Goal: Use online tool/utility

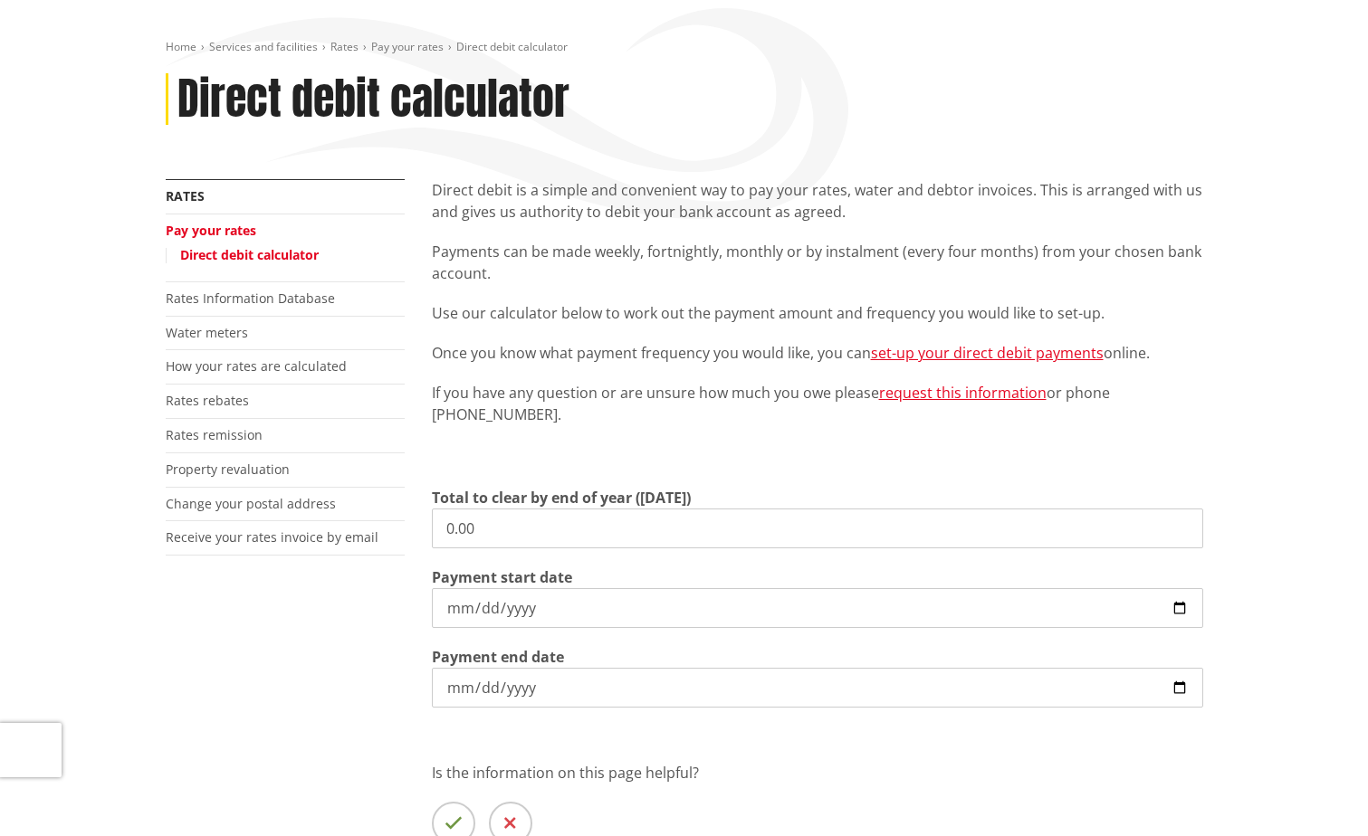
scroll to position [272, 0]
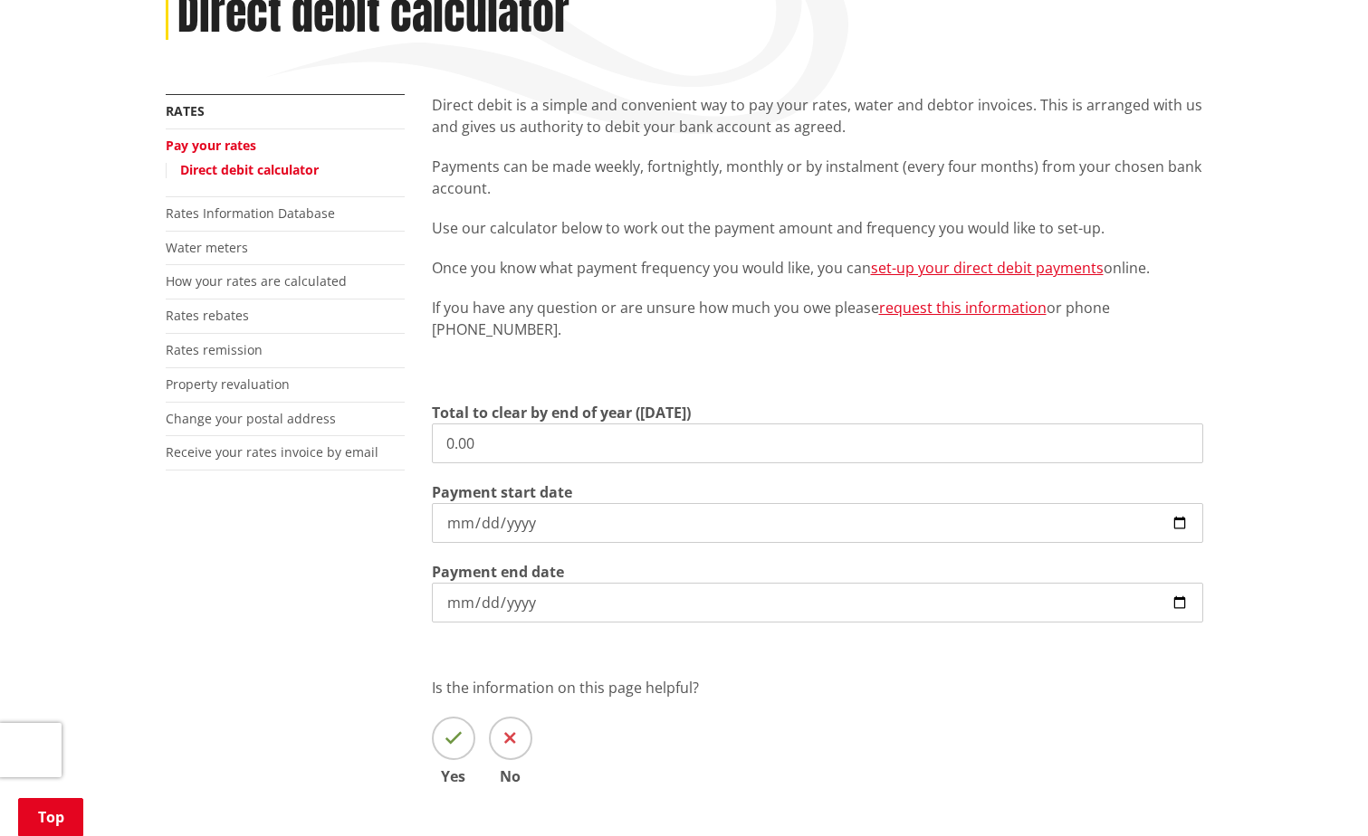
click at [495, 445] on input "0.00" at bounding box center [817, 444] width 771 height 40
type input "0"
type input "8,240.02"
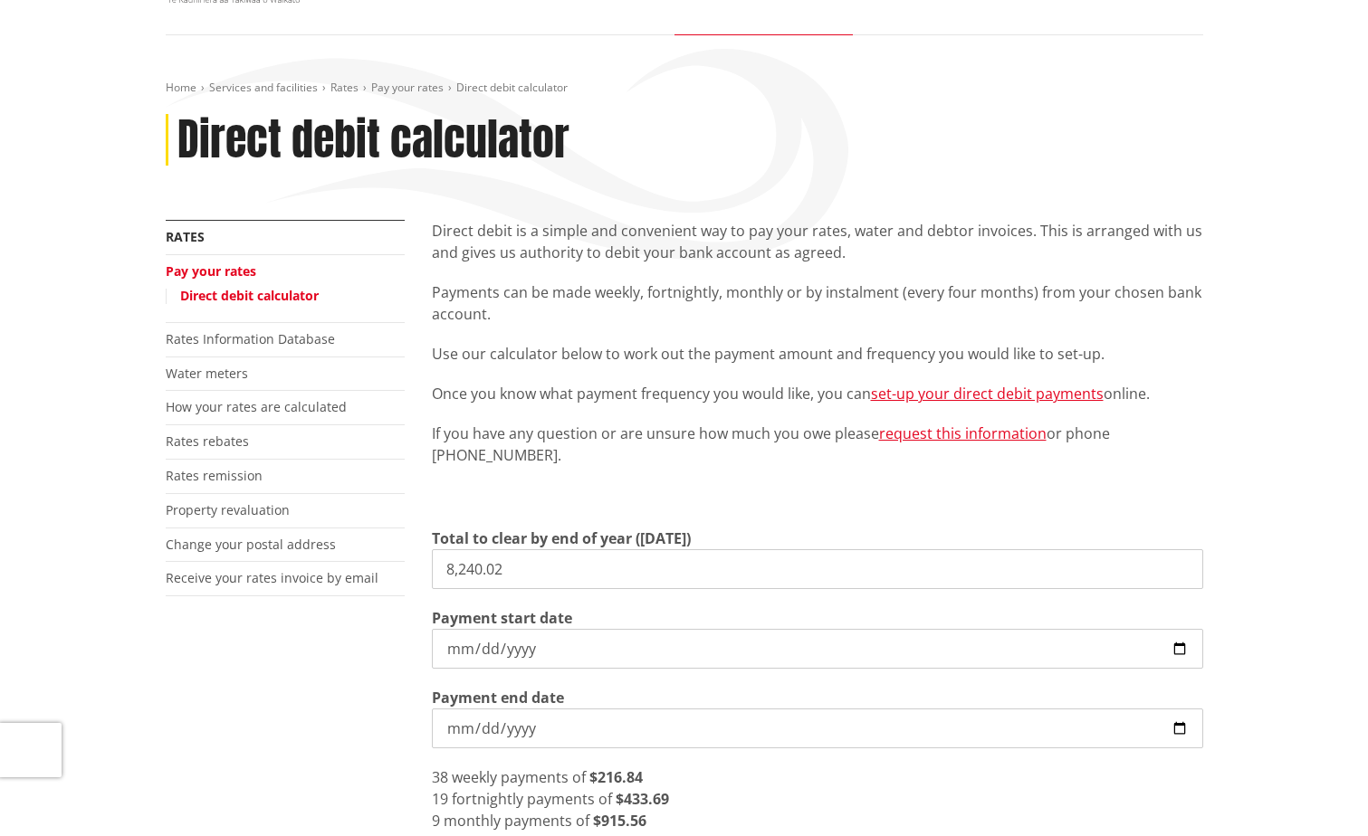
scroll to position [0, 0]
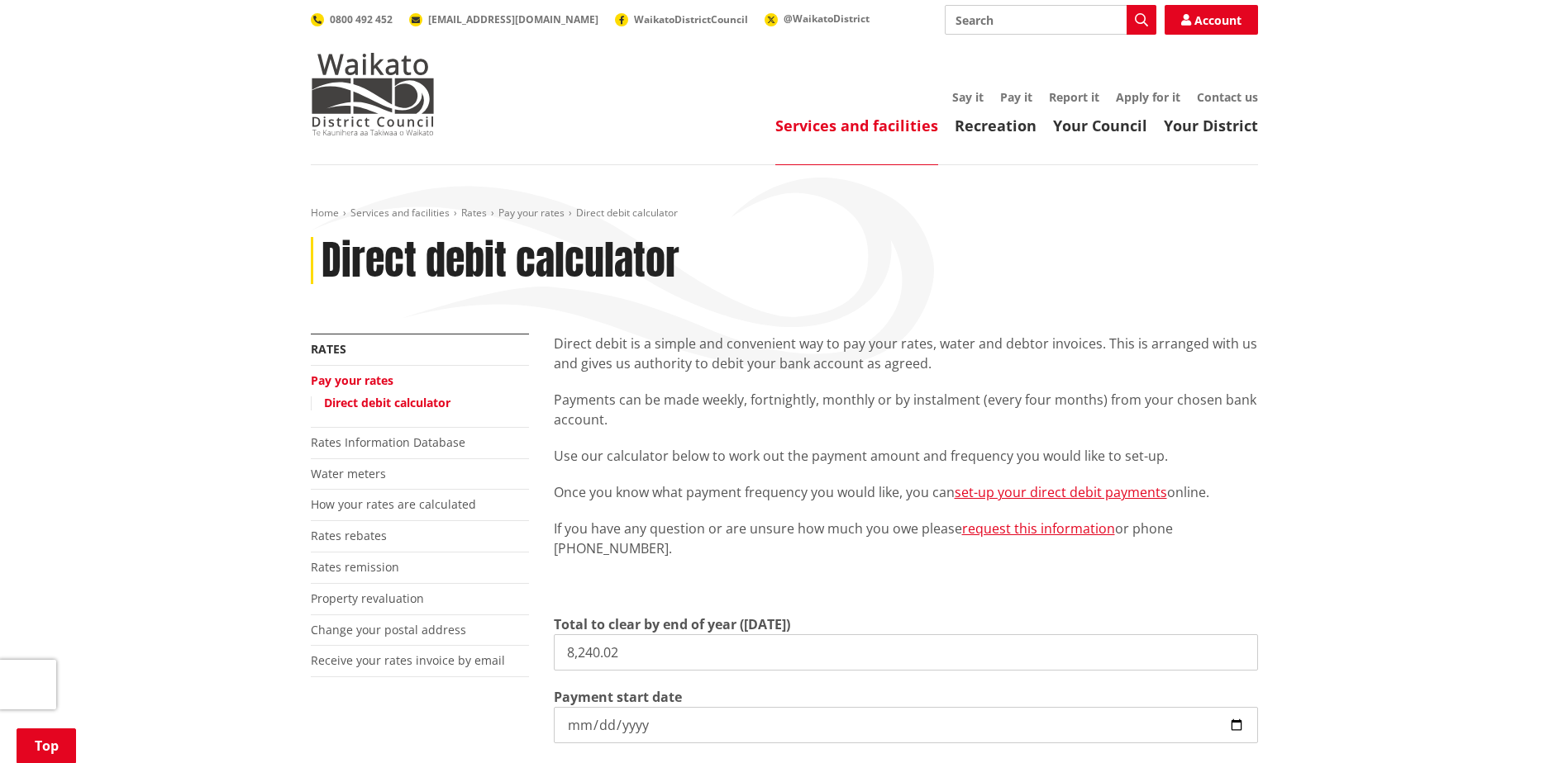
scroll to position [248, 0]
